Goal: Task Accomplishment & Management: Use online tool/utility

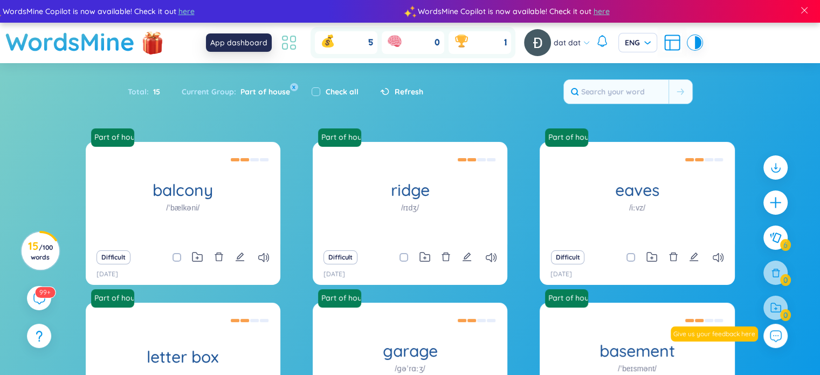
click at [296, 43] on icon at bounding box center [288, 42] width 19 height 19
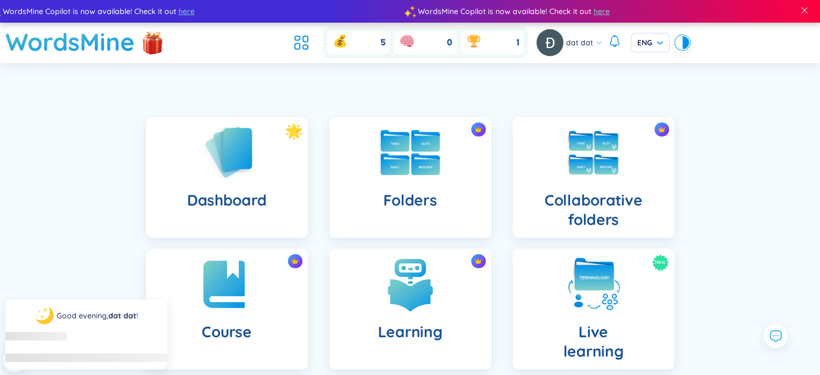
click at [396, 213] on div "Folders" at bounding box center [410, 177] width 162 height 121
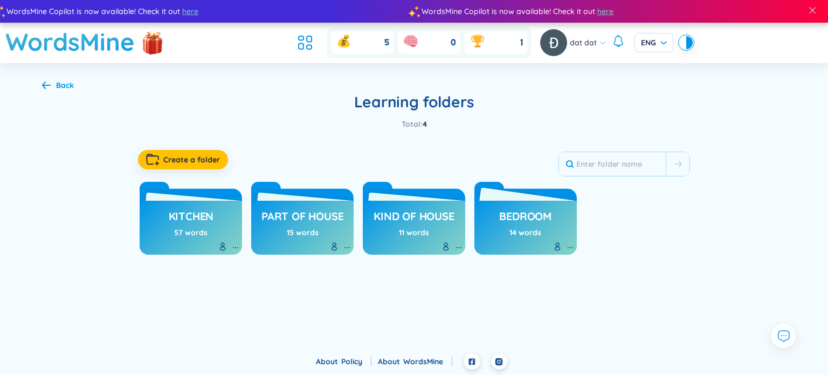
click at [545, 207] on link "bedroom" at bounding box center [525, 216] width 52 height 20
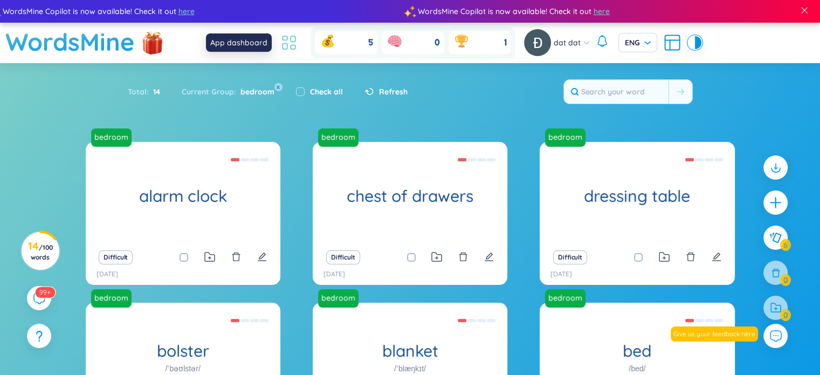
click at [282, 39] on icon at bounding box center [284, 38] width 5 height 4
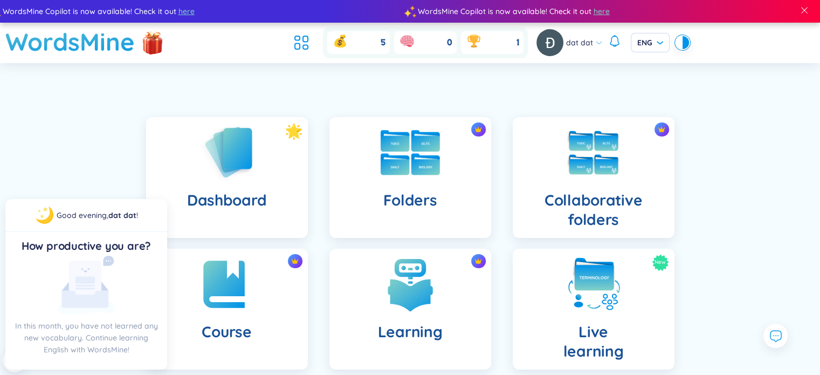
click at [440, 185] on div "Folders" at bounding box center [410, 177] width 162 height 121
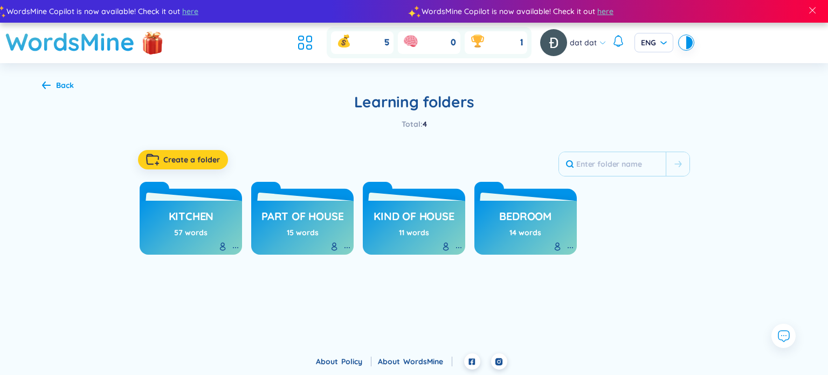
click at [205, 153] on button "Create a folder" at bounding box center [183, 159] width 90 height 19
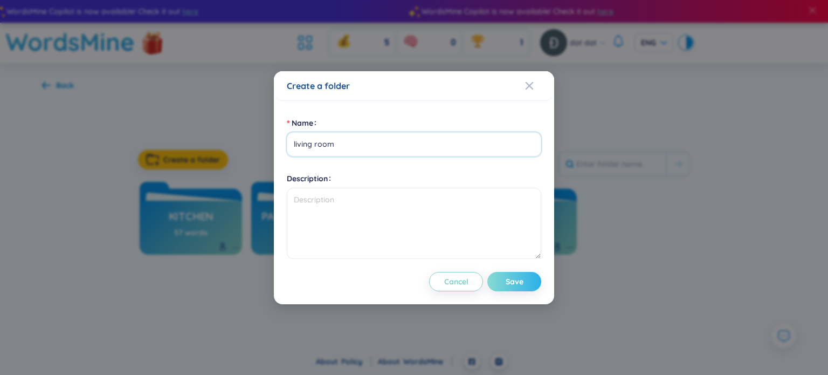
type input "living room"
click at [513, 279] on span "Save" at bounding box center [515, 281] width 18 height 11
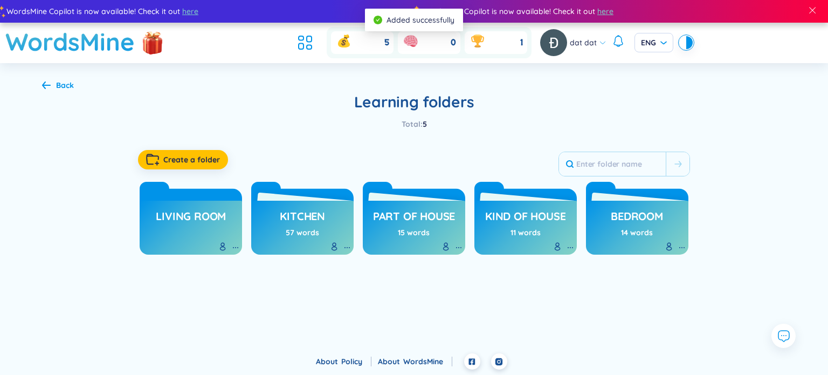
click at [181, 212] on h3 "living room" at bounding box center [191, 219] width 70 height 20
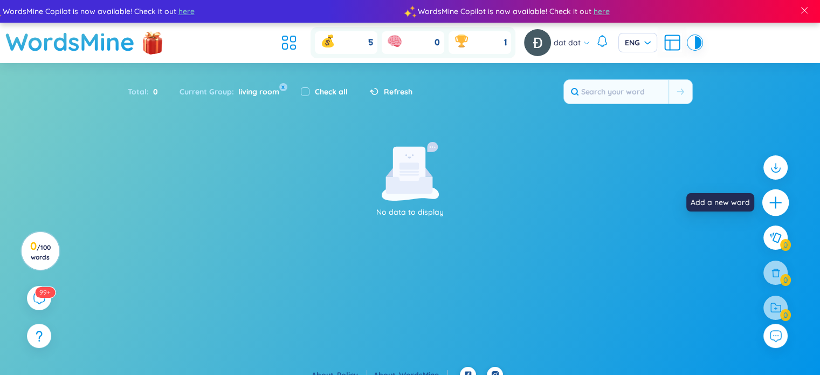
click at [771, 198] on icon "plus" at bounding box center [775, 202] width 15 height 15
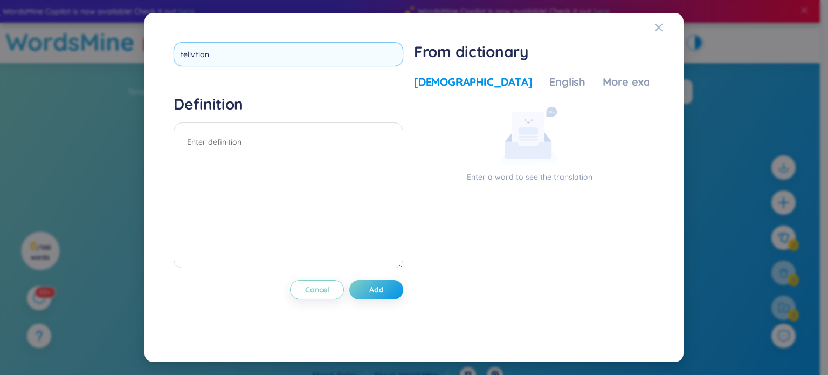
type input "telivition"
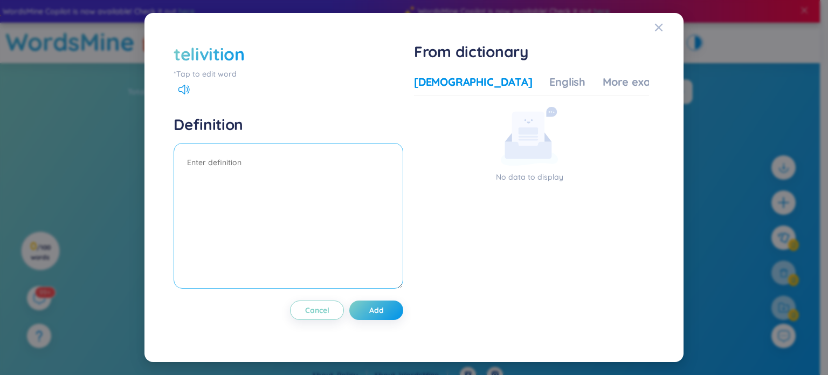
click at [188, 157] on textarea at bounding box center [289, 216] width 230 height 146
click at [375, 314] on span "Add" at bounding box center [376, 309] width 15 height 11
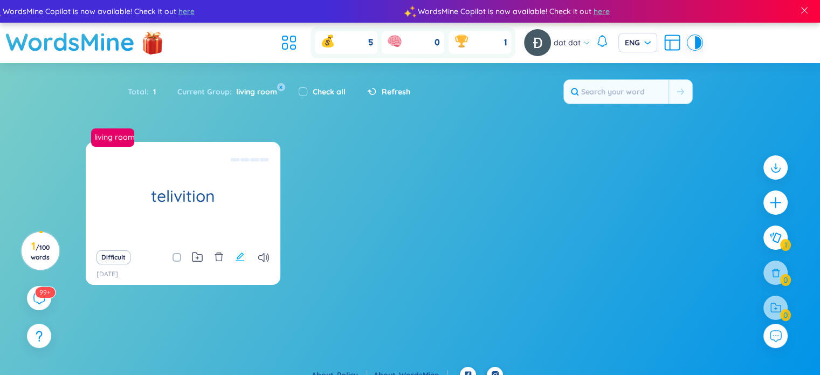
drag, startPoint x: 233, startPoint y: 265, endPoint x: 244, endPoint y: 257, distance: 13.0
click at [244, 257] on div "Difficult [DATE]" at bounding box center [183, 264] width 195 height 40
click at [244, 257] on icon "edit" at bounding box center [240, 257] width 10 height 10
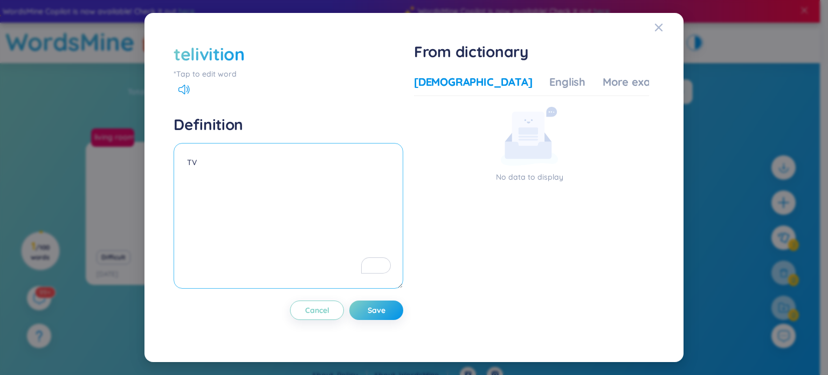
click at [209, 168] on textarea "TV" at bounding box center [289, 216] width 230 height 146
type textarea "a flat-screen TV"
click at [393, 313] on button "Save" at bounding box center [376, 309] width 54 height 19
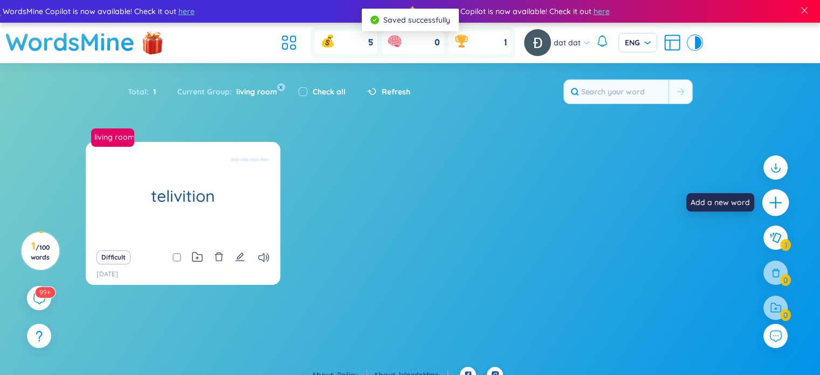
click at [774, 202] on icon "plus" at bounding box center [775, 202] width 12 height 1
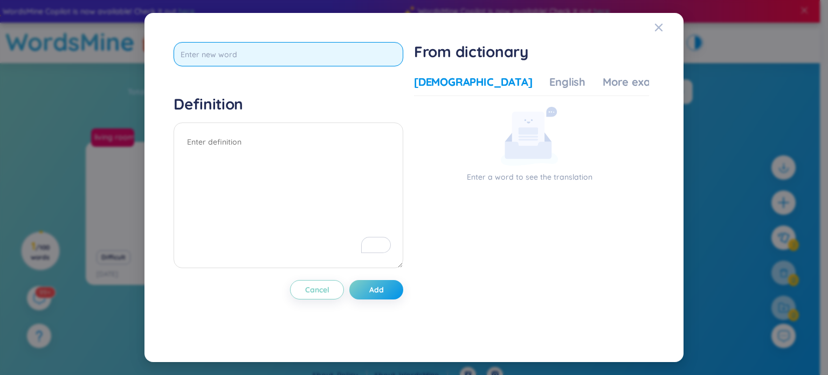
click at [400, 51] on input "text" at bounding box center [289, 54] width 230 height 24
type input "speaker"
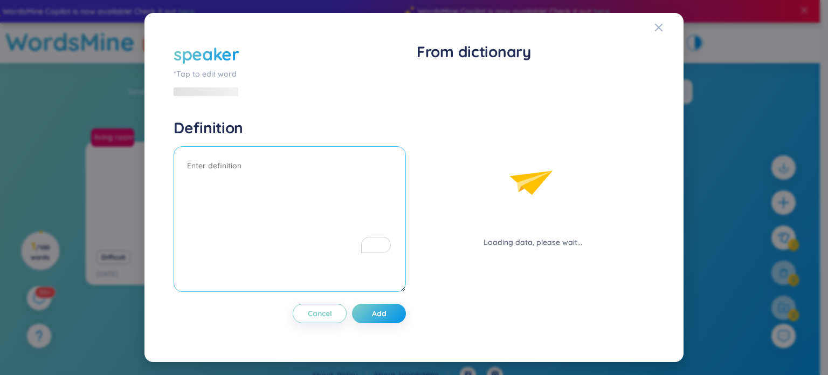
click at [220, 157] on textarea "To enrich screen reader interactions, please activate Accessibility in Grammarl…" at bounding box center [290, 219] width 232 height 146
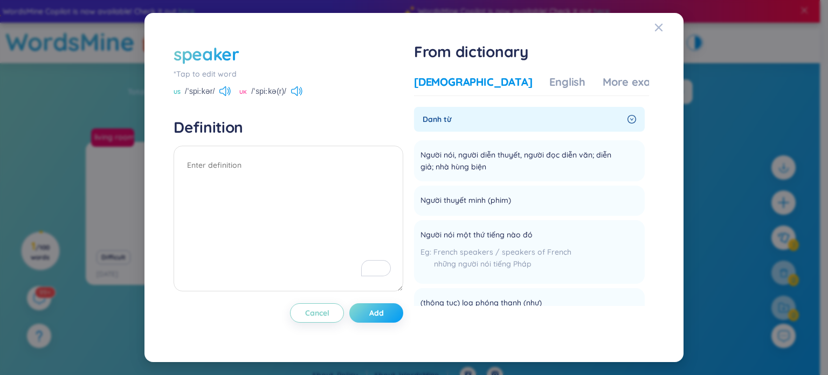
click at [382, 306] on button "Add" at bounding box center [376, 312] width 54 height 19
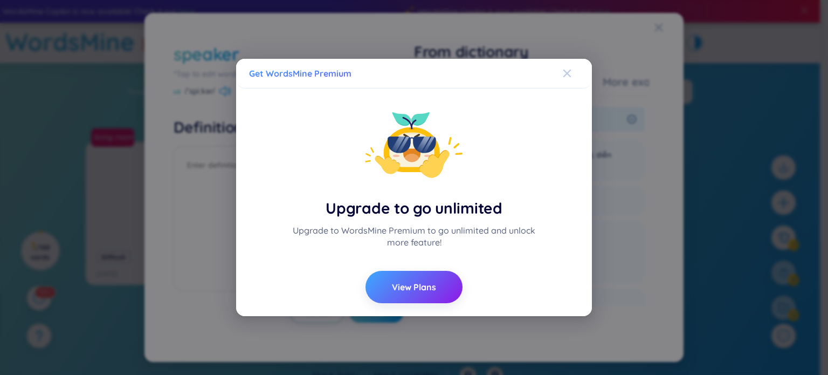
click at [576, 75] on span "Close" at bounding box center [577, 73] width 29 height 29
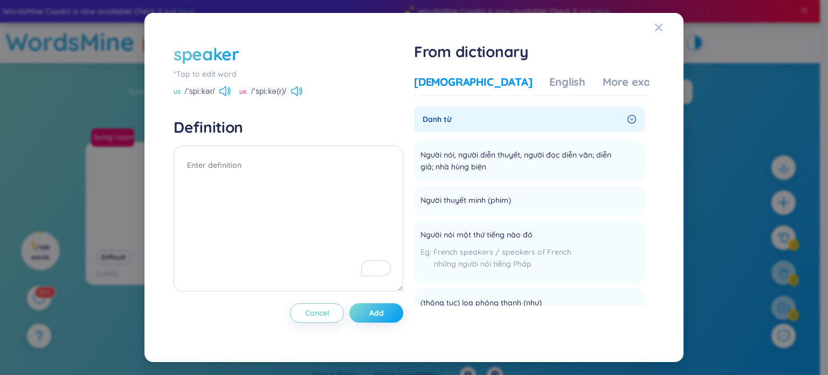
click at [396, 311] on button "Add" at bounding box center [376, 312] width 54 height 19
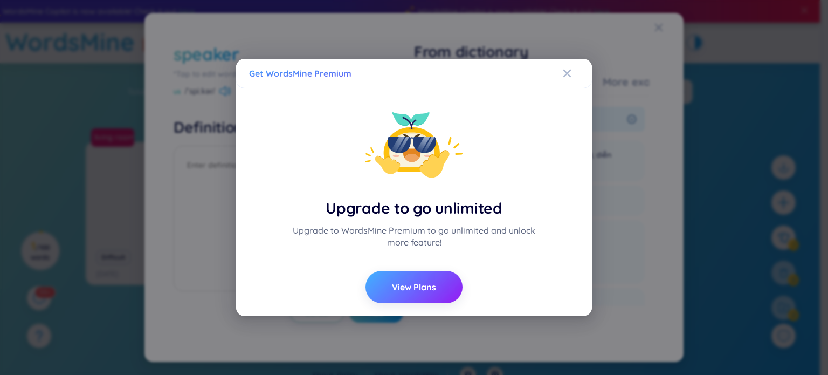
click at [432, 284] on span "View Plans" at bounding box center [414, 287] width 44 height 12
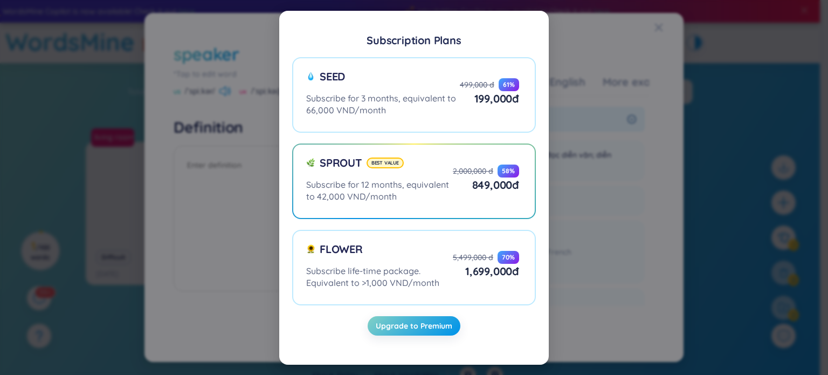
click at [630, 32] on div "Subscription Plans Seed Subscribe for 3 months, equivalent to 66,000 VND/month …" at bounding box center [414, 187] width 828 height 375
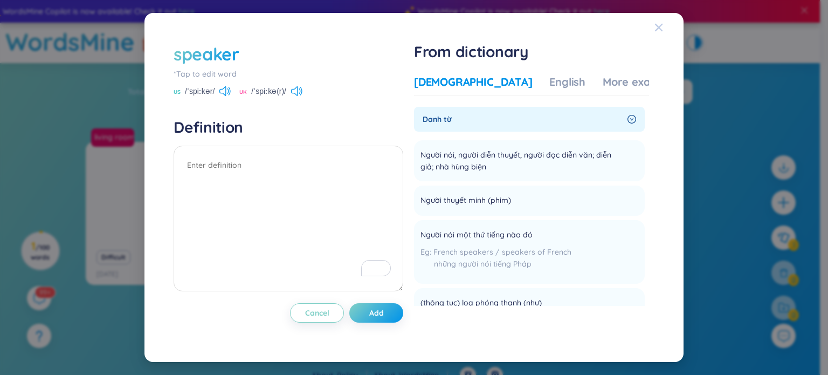
click at [660, 26] on icon "Close" at bounding box center [659, 28] width 8 height 8
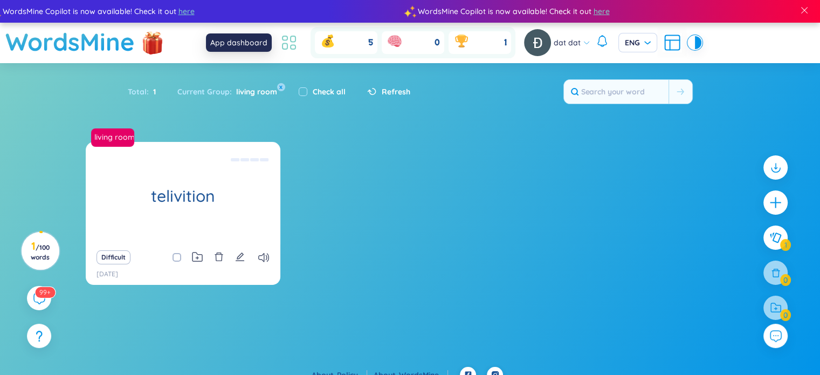
click at [293, 40] on icon at bounding box center [288, 42] width 19 height 19
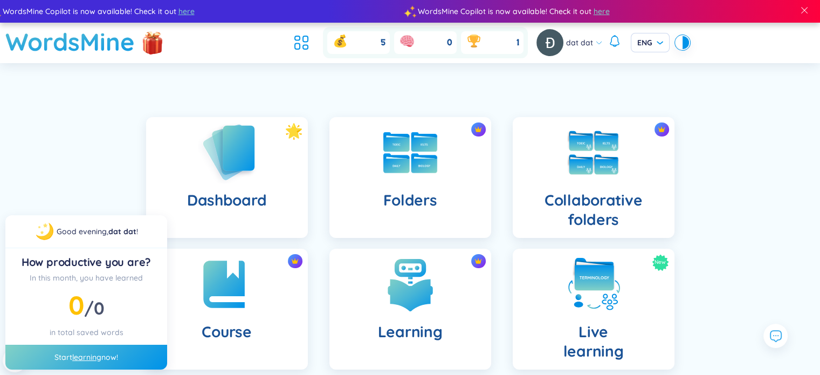
click at [217, 171] on img at bounding box center [226, 151] width 59 height 61
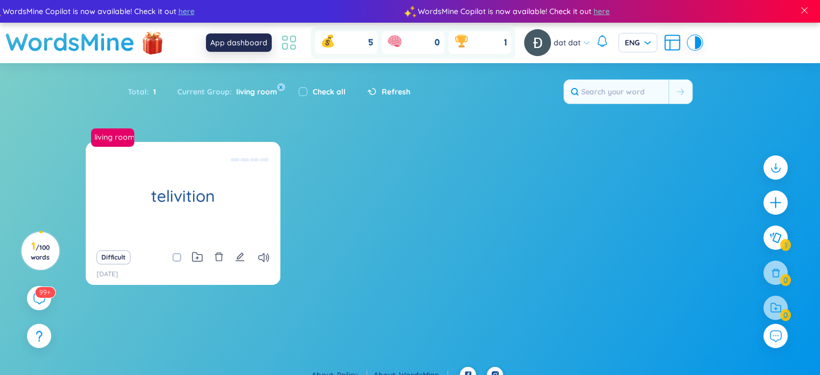
click at [285, 43] on icon at bounding box center [288, 42] width 19 height 19
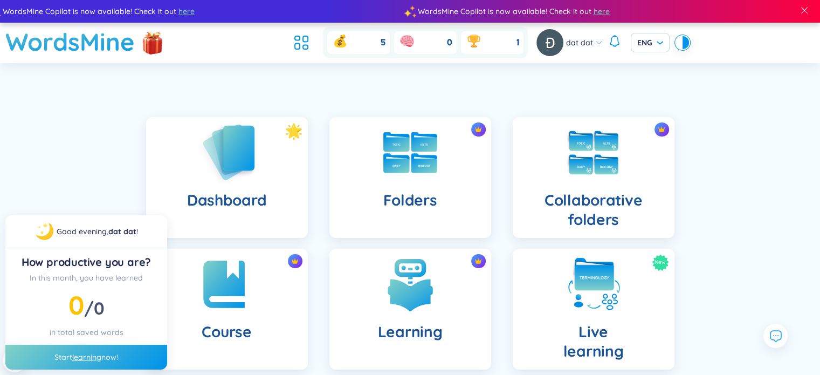
click at [255, 176] on img at bounding box center [226, 151] width 59 height 61
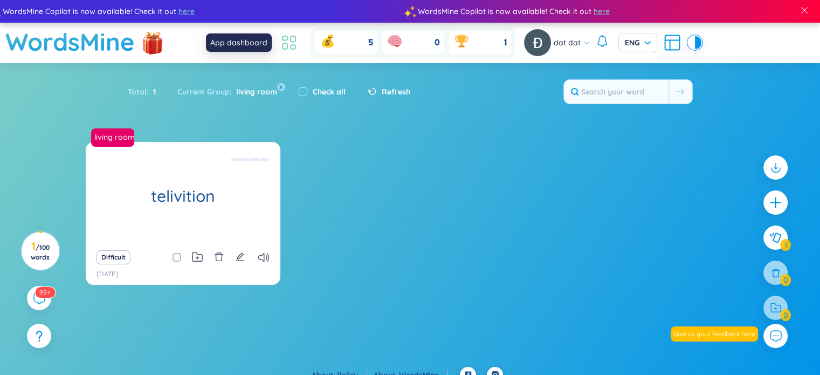
click at [291, 37] on icon at bounding box center [288, 42] width 19 height 19
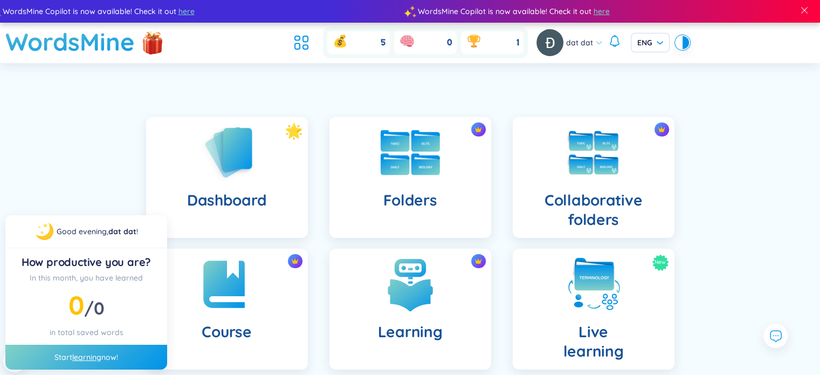
click at [365, 191] on div "Folders" at bounding box center [410, 177] width 162 height 121
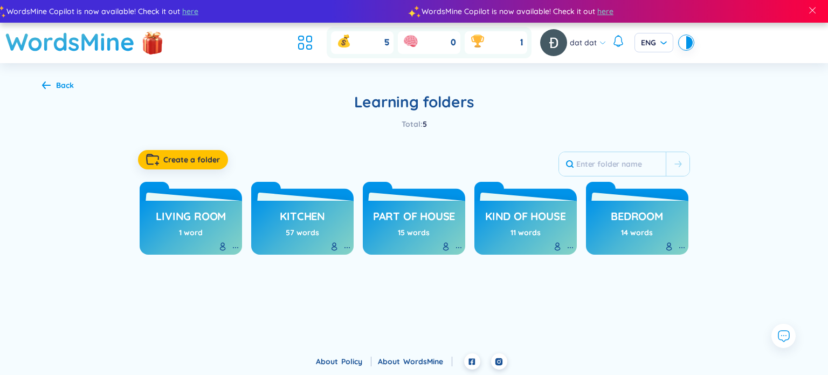
click at [47, 84] on icon at bounding box center [46, 85] width 9 height 8
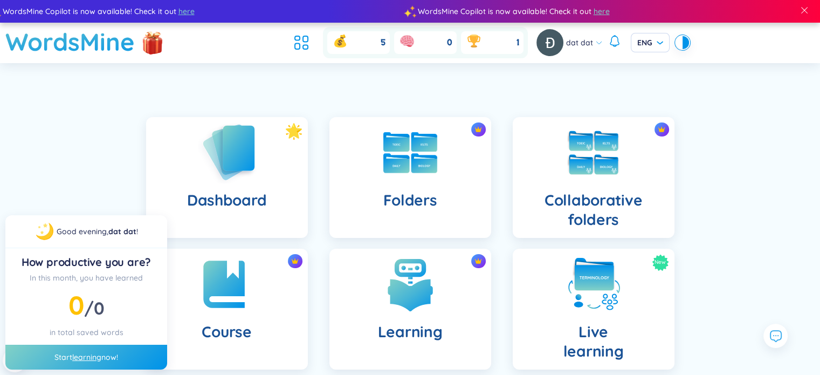
click at [247, 165] on img at bounding box center [226, 151] width 59 height 61
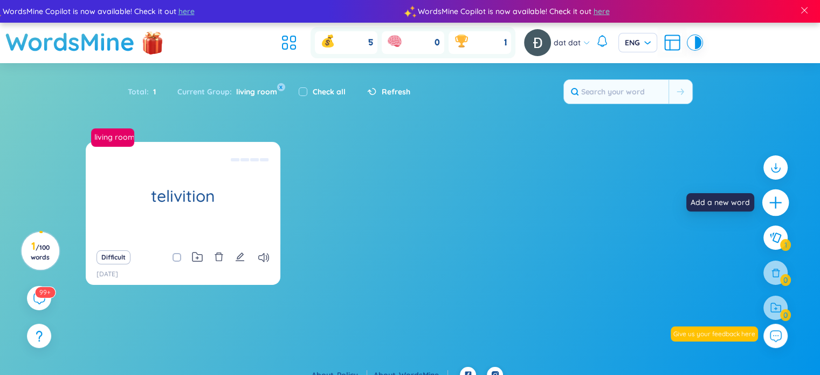
click at [770, 208] on icon "plus" at bounding box center [775, 202] width 15 height 15
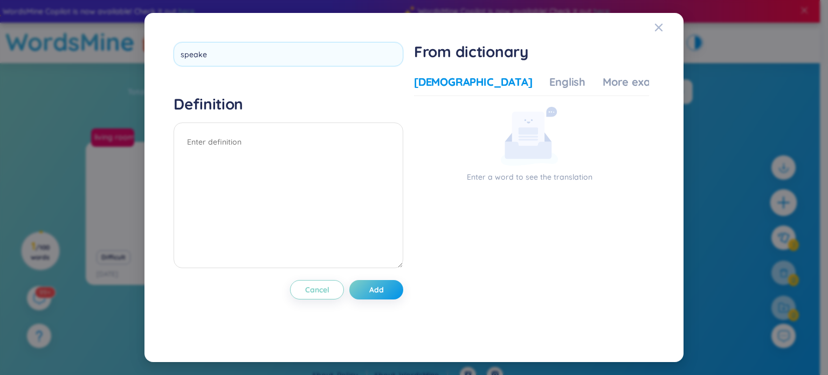
type input "speaker"
click at [364, 133] on div "Definition" at bounding box center [289, 182] width 230 height 177
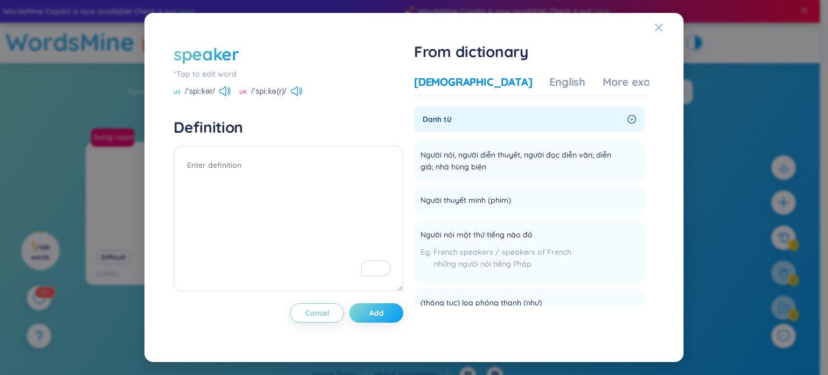
click at [382, 315] on span "Add" at bounding box center [376, 312] width 15 height 11
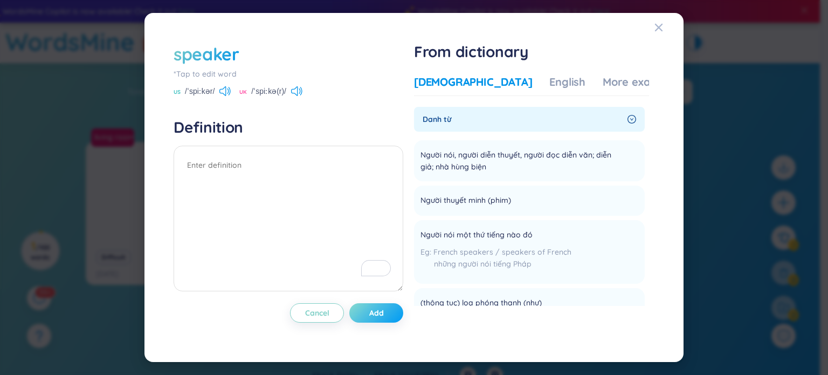
click at [382, 315] on span "Add" at bounding box center [376, 312] width 15 height 11
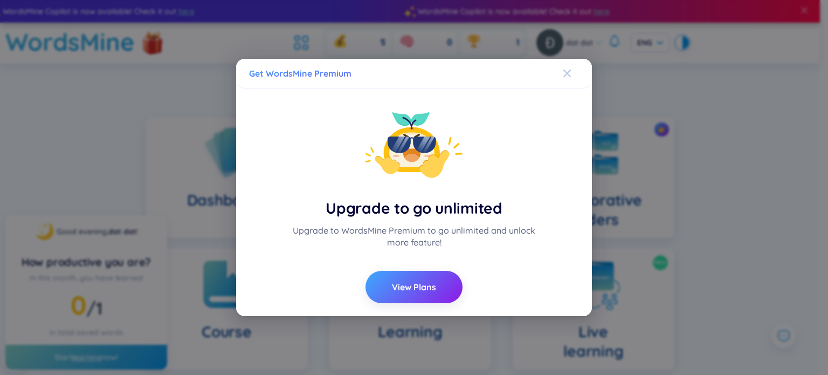
click at [571, 73] on icon "Close" at bounding box center [567, 73] width 9 height 9
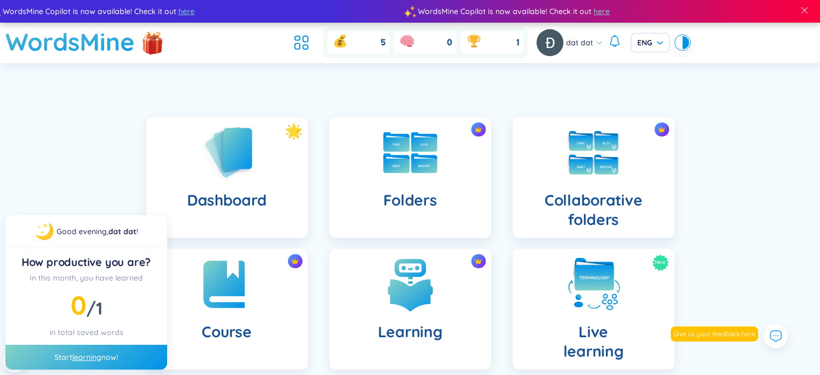
click at [807, 171] on div "Dashboard Folders Collaborative folders Course Learning New Live learning Insig…" at bounding box center [410, 370] width 820 height 560
